Goal: Find specific page/section: Find specific page/section

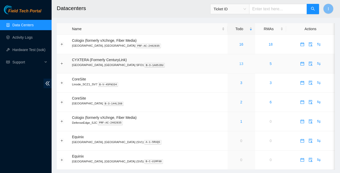
click at [239, 65] on link "13" at bounding box center [241, 64] width 4 height 4
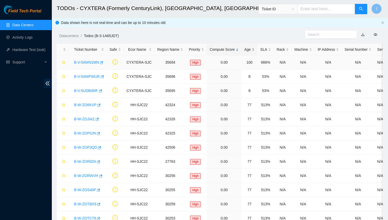
click at [245, 52] on div "Age" at bounding box center [249, 50] width 10 height 6
click at [194, 36] on ol "Datacenters / Todos (B-3-1A65JDT) /" at bounding box center [181, 36] width 244 height 6
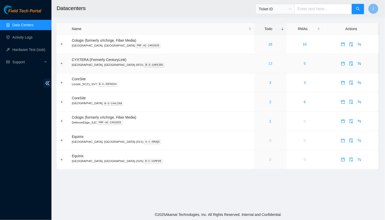
click at [269, 65] on link "13" at bounding box center [271, 64] width 4 height 4
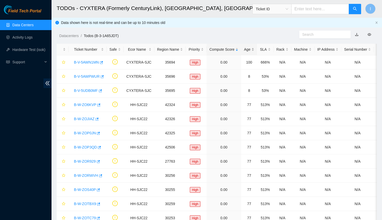
click at [244, 48] on div "Age" at bounding box center [249, 50] width 10 height 6
